Goal: Transaction & Acquisition: Register for event/course

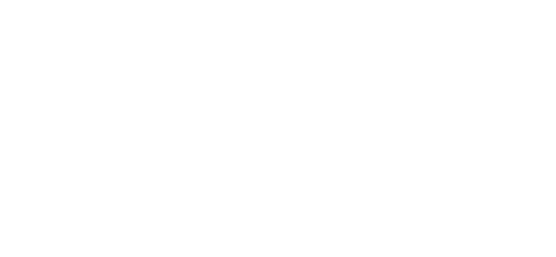
click at [276, 125] on img at bounding box center [278, 128] width 124 height 257
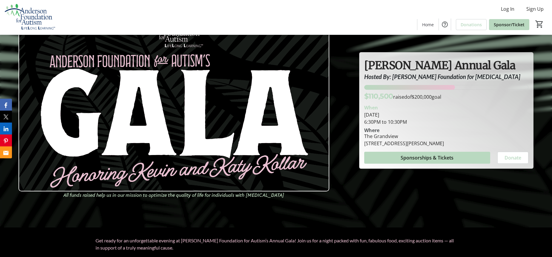
scroll to position [35, 0]
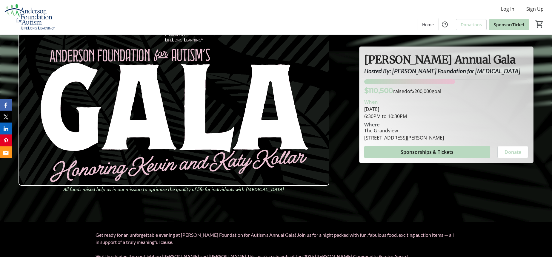
click at [404, 144] on section "When [DATE] 6:30PM to 10:30PM Where [GEOGRAPHIC_DATA][STREET_ADDRESS][PERSON_NA…" at bounding box center [446, 127] width 164 height 62
click at [405, 153] on span "Sponsorships & Tickets" at bounding box center [427, 152] width 53 height 7
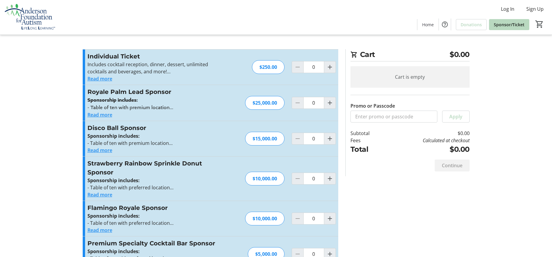
click at [103, 79] on button "Read more" at bounding box center [99, 78] width 25 height 7
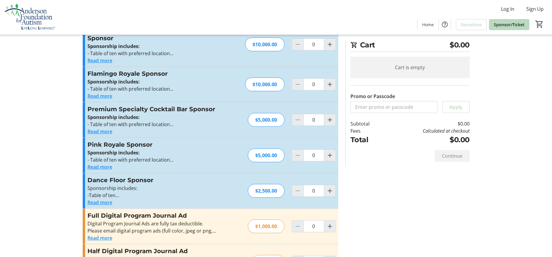
scroll to position [148, 0]
click at [110, 203] on button "Read more" at bounding box center [99, 203] width 25 height 7
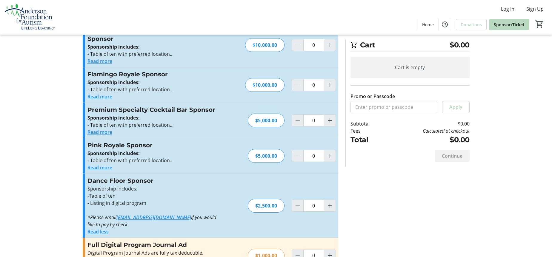
click at [110, 168] on button "Read more" at bounding box center [99, 167] width 25 height 7
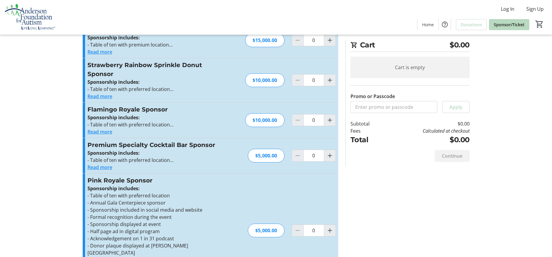
scroll to position [7, 0]
